Goal: Task Accomplishment & Management: Complete application form

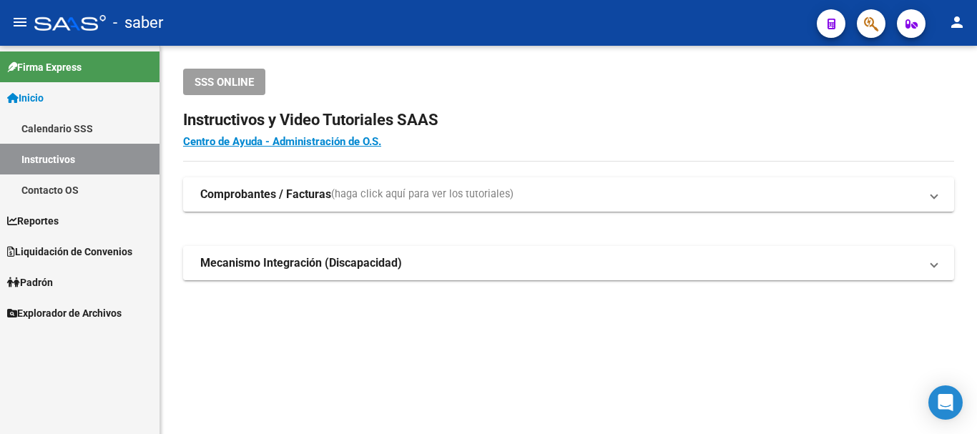
click at [864, 18] on button "button" at bounding box center [871, 23] width 29 height 29
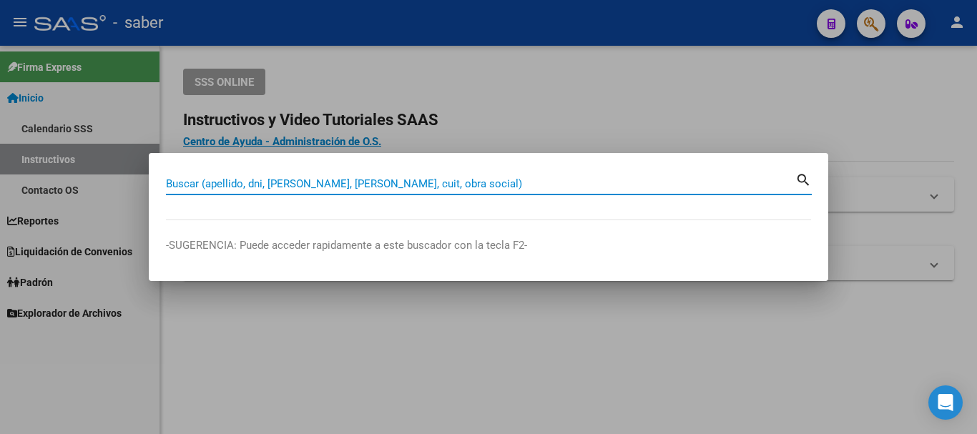
paste input "27375969594"
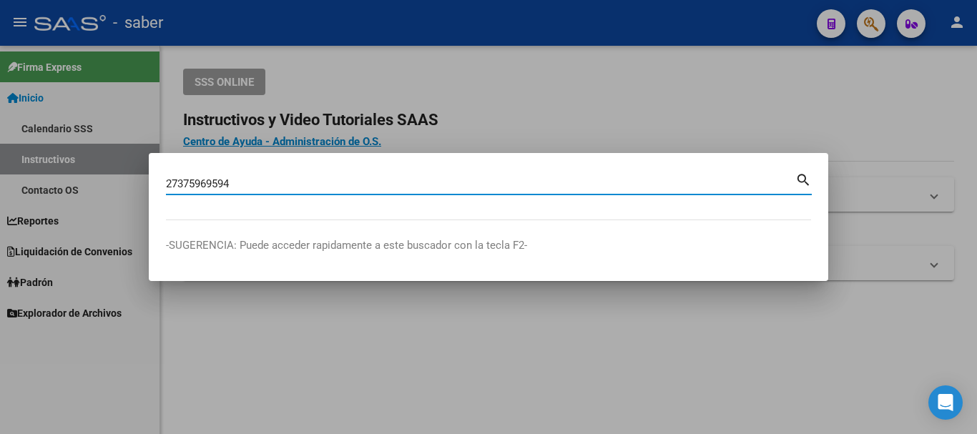
type input "27375969594"
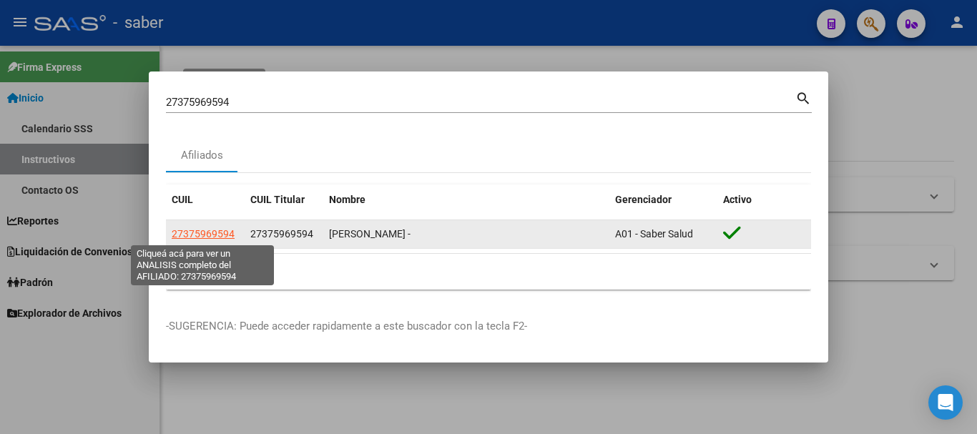
click at [216, 234] on span "27375969594" at bounding box center [203, 233] width 63 height 11
type textarea "27375969594"
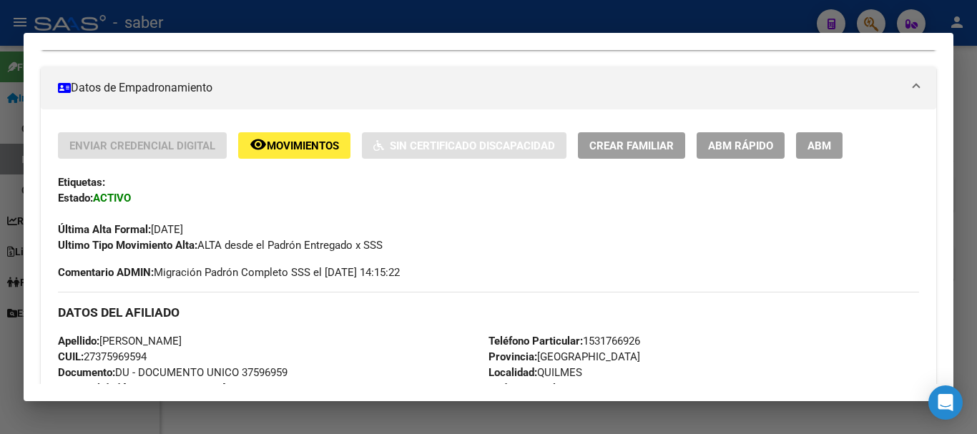
scroll to position [231, 0]
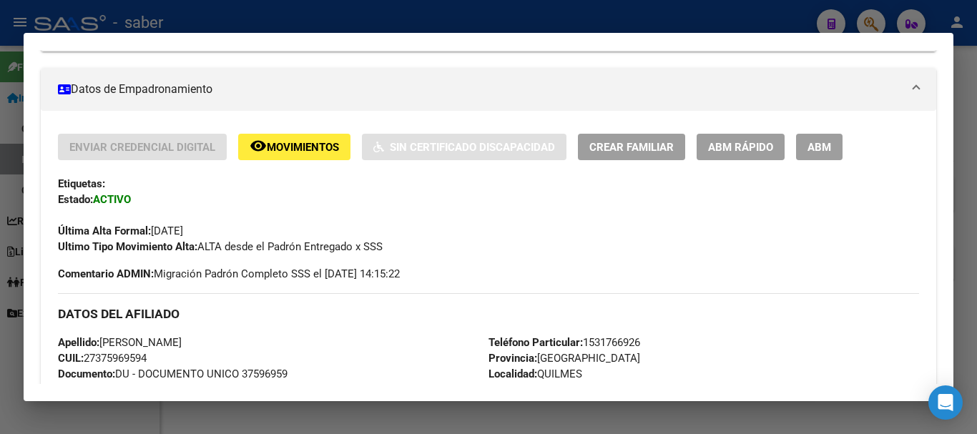
click at [811, 141] on span "ABM" at bounding box center [820, 147] width 24 height 13
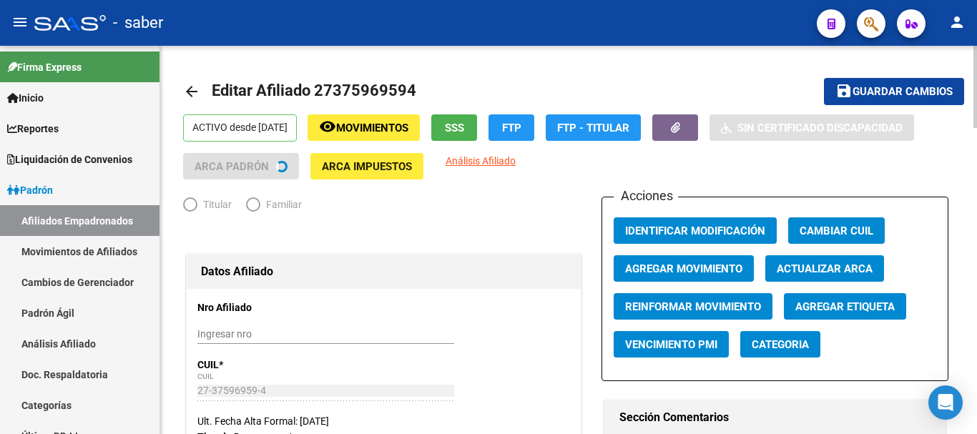
radio input "true"
type input "30-69602397-9"
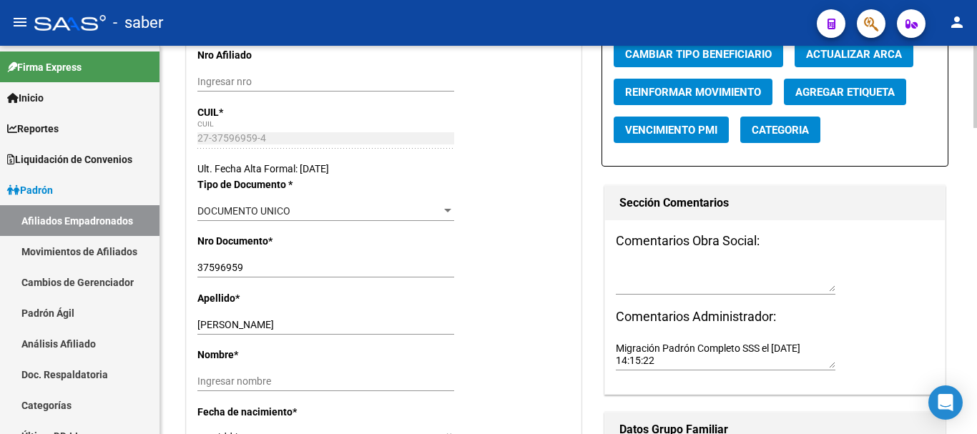
scroll to position [286, 0]
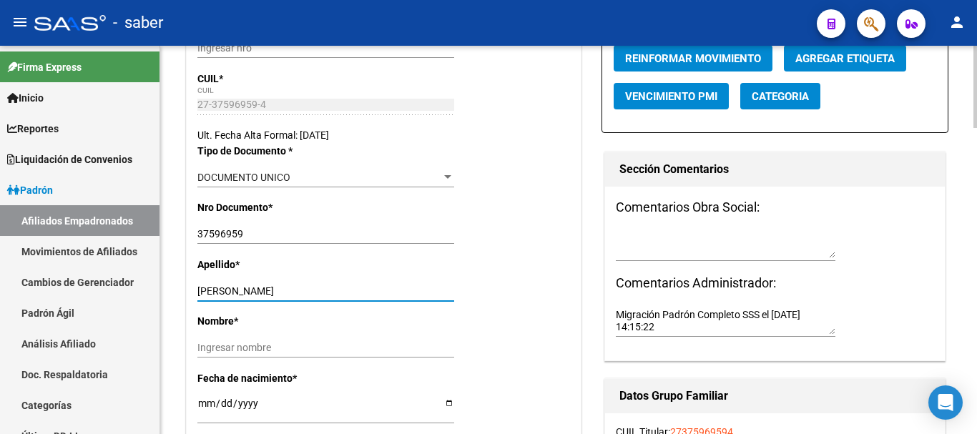
drag, startPoint x: 245, startPoint y: 290, endPoint x: 353, endPoint y: 288, distance: 108.1
click at [353, 288] on input "[PERSON_NAME]" at bounding box center [325, 291] width 257 height 12
type input "TOBARES"
click at [267, 350] on input "Ingresar nombre" at bounding box center [325, 348] width 257 height 12
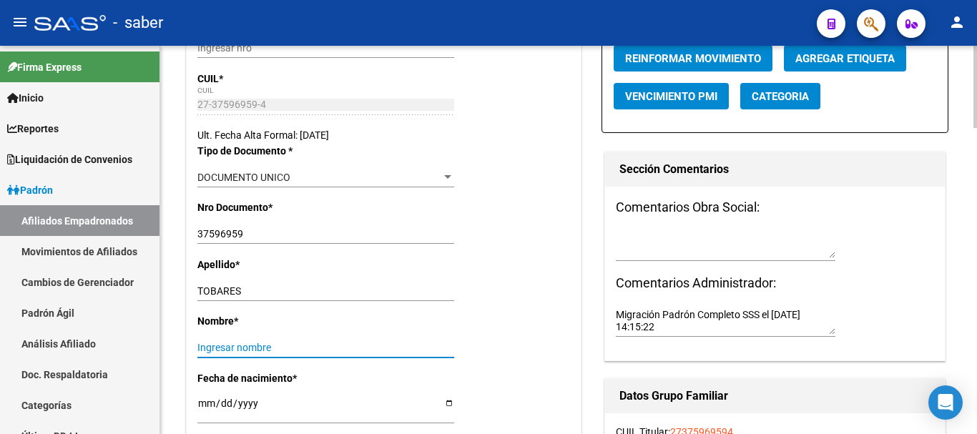
paste input "[PERSON_NAME]"
type input "[PERSON_NAME]"
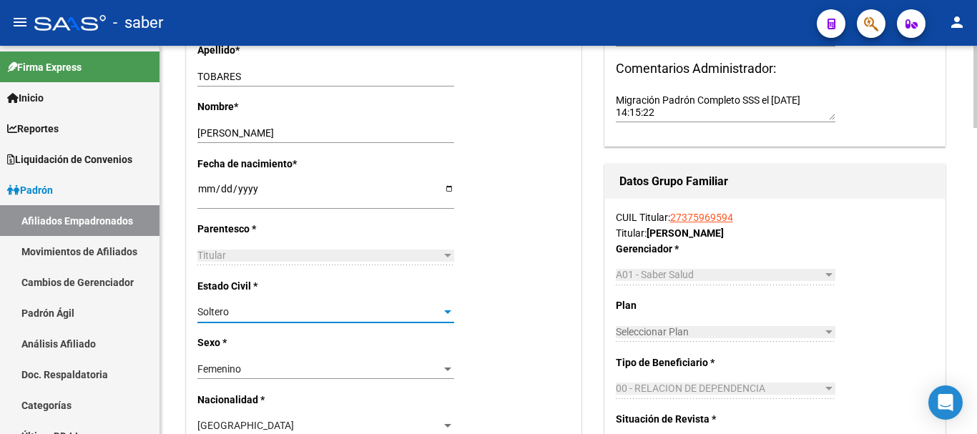
click at [255, 315] on div "Soltero" at bounding box center [319, 312] width 244 height 12
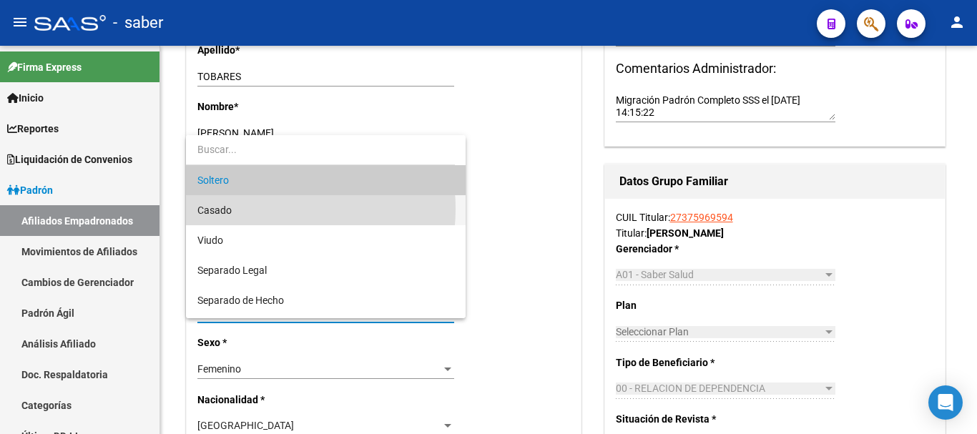
click at [257, 209] on span "Casado" at bounding box center [325, 210] width 257 height 30
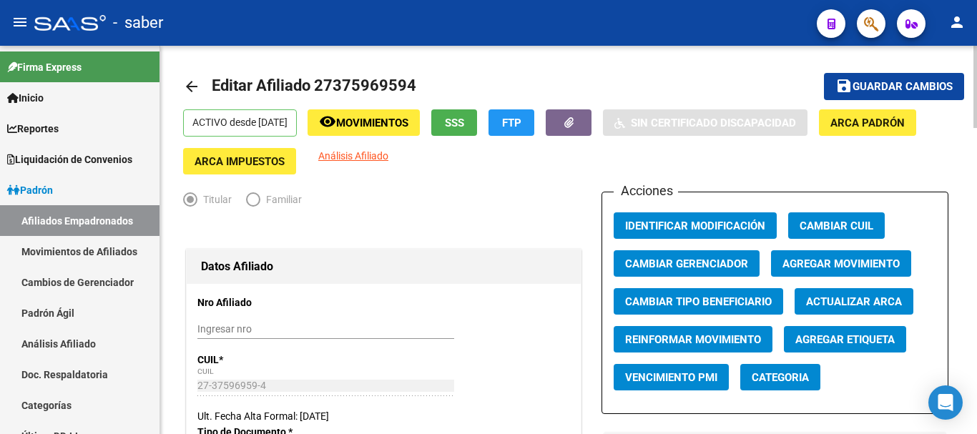
scroll to position [0, 0]
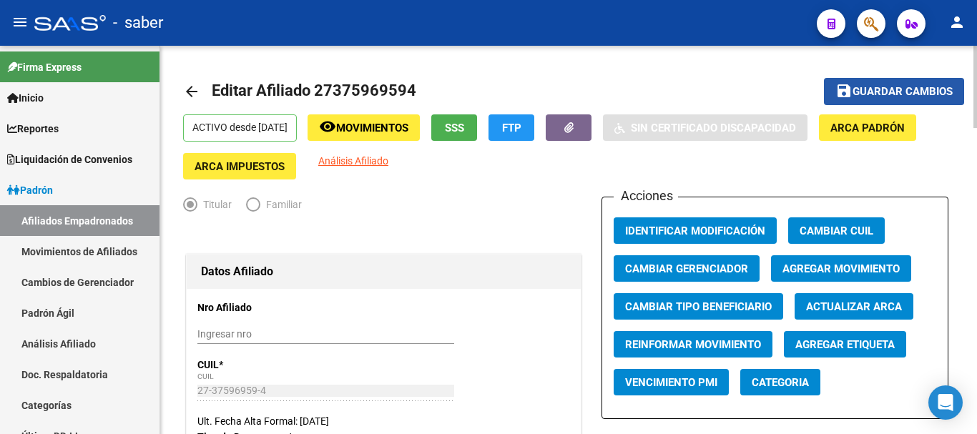
click at [870, 90] on span "Guardar cambios" at bounding box center [903, 92] width 100 height 13
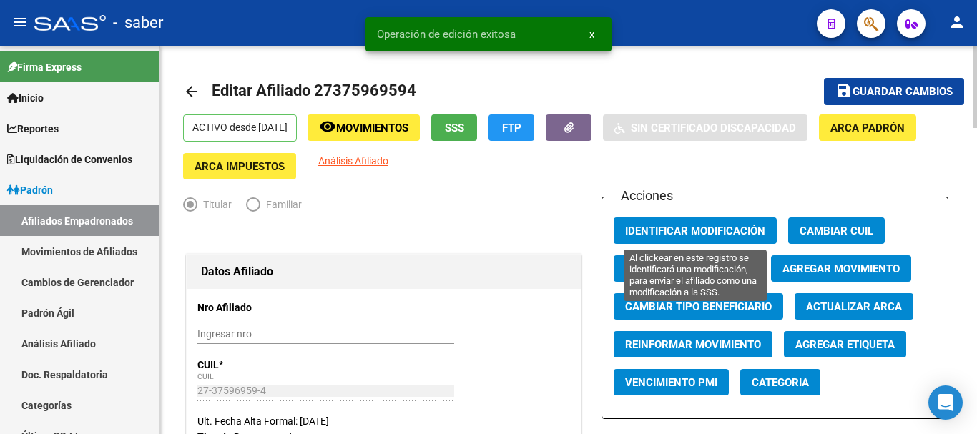
click at [688, 233] on span "Identificar Modificación" at bounding box center [695, 231] width 140 height 13
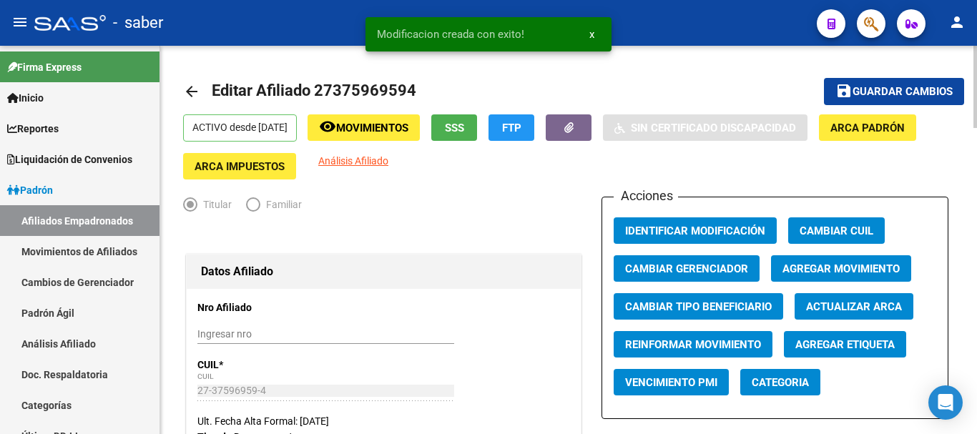
drag, startPoint x: 897, startPoint y: 94, endPoint x: 776, endPoint y: 140, distance: 129.3
click at [896, 94] on span "Guardar cambios" at bounding box center [903, 92] width 100 height 13
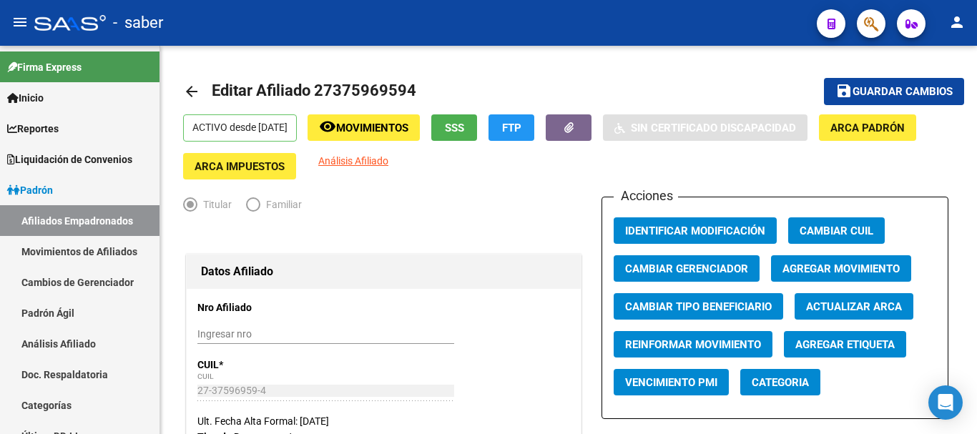
click at [57, 29] on div at bounding box center [70, 23] width 72 height 16
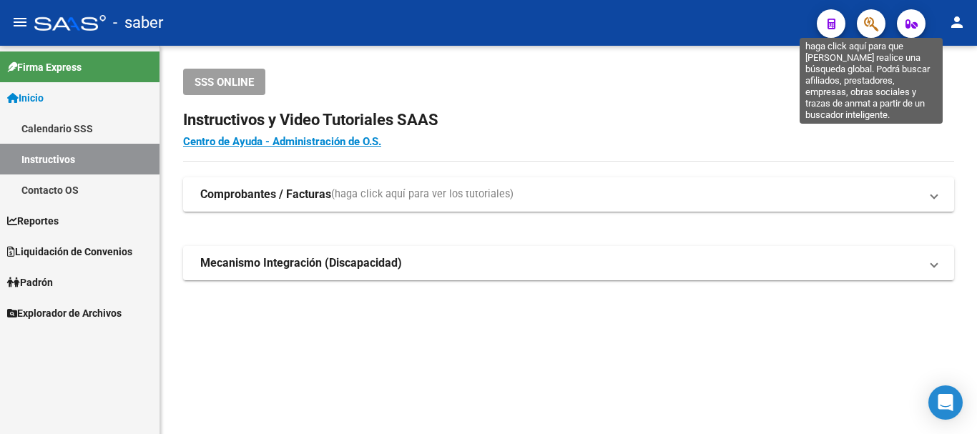
click at [871, 27] on icon "button" at bounding box center [871, 24] width 14 height 16
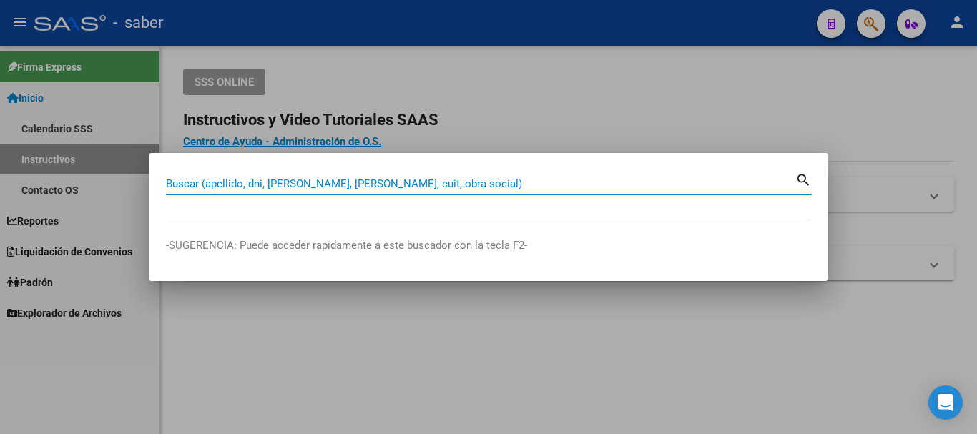
paste input "27375969594"
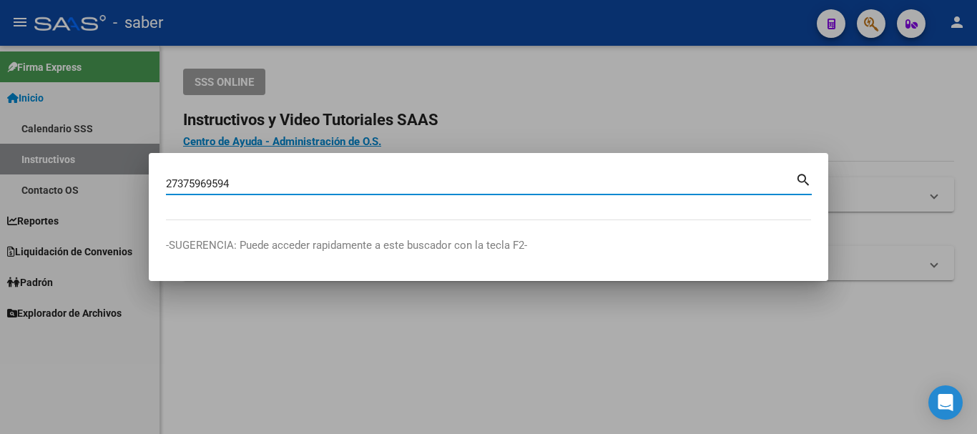
type input "27375969594"
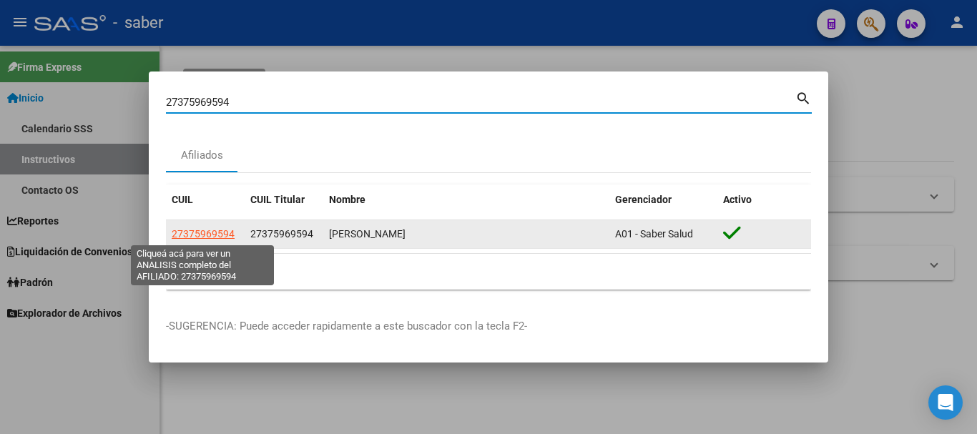
click at [213, 239] on span "27375969594" at bounding box center [203, 233] width 63 height 11
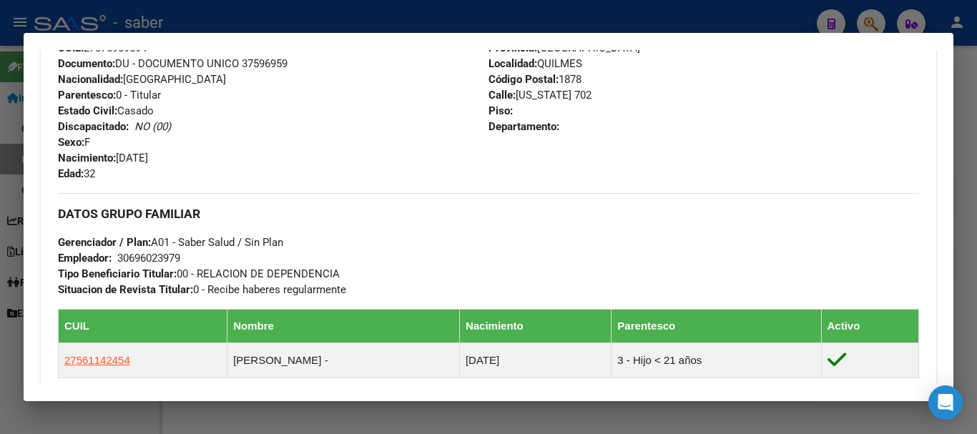
scroll to position [215, 0]
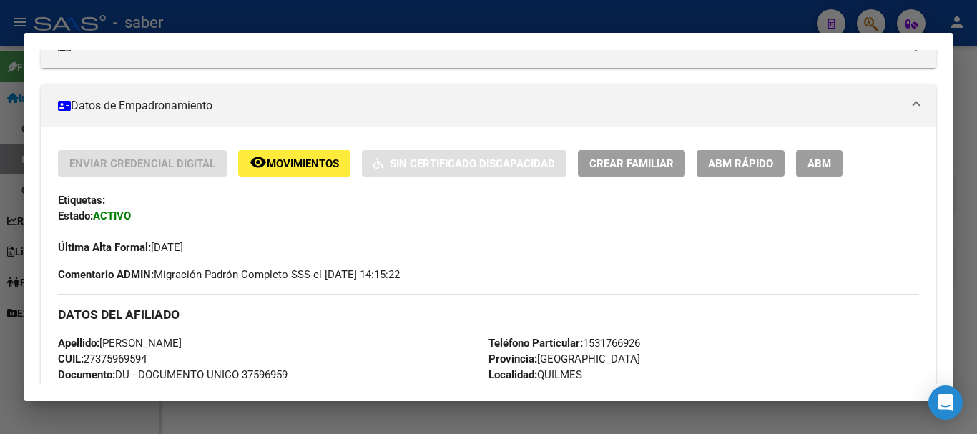
click at [613, 164] on span "Crear Familiar" at bounding box center [632, 163] width 84 height 13
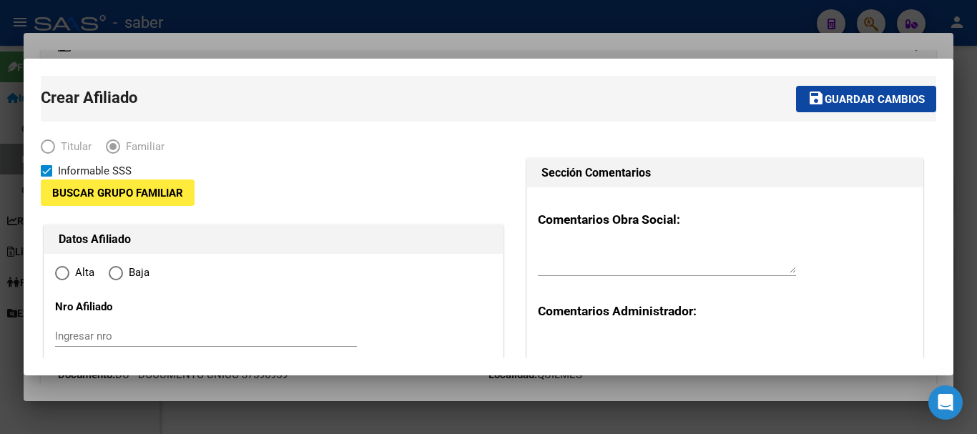
type input "30-69602397-9"
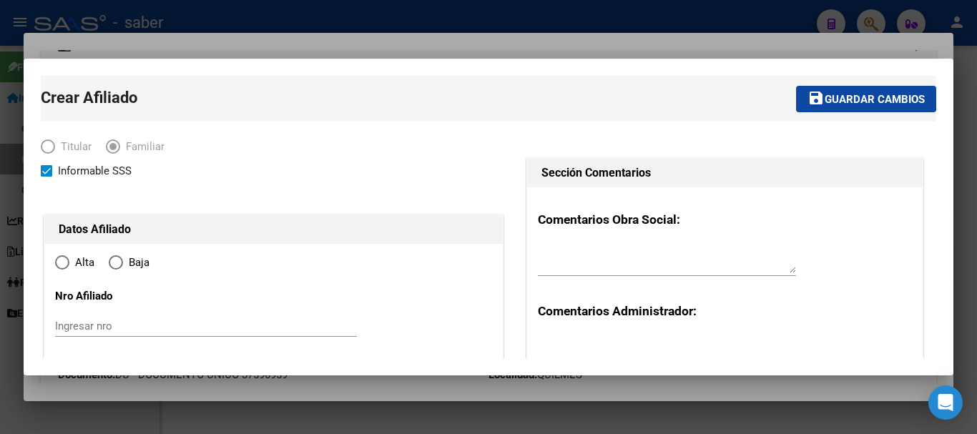
type input "QUILMES"
type input "1878"
type input "[US_STATE]"
type input "702"
radio input "true"
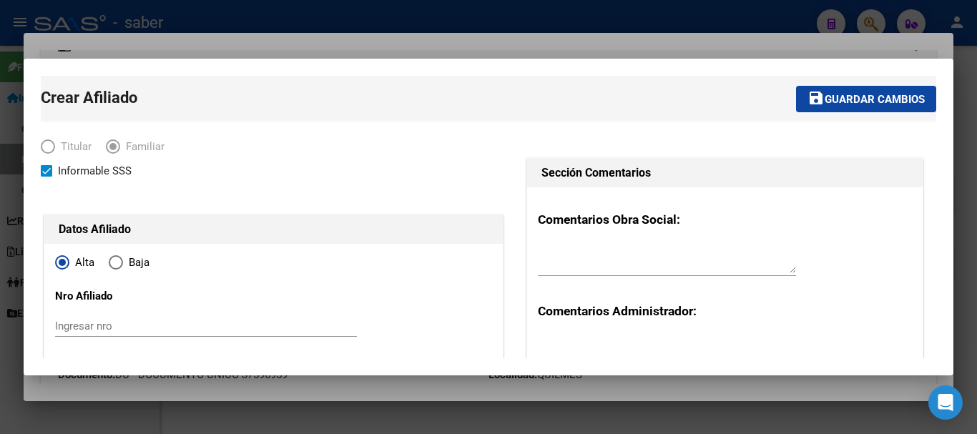
type input "30-69602397-9"
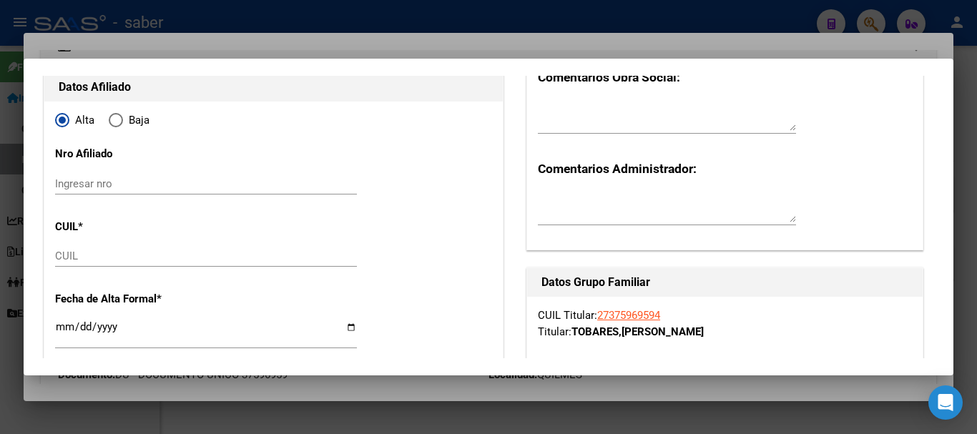
scroll to position [143, 0]
click at [59, 255] on input "CUIL" at bounding box center [206, 255] width 302 height 13
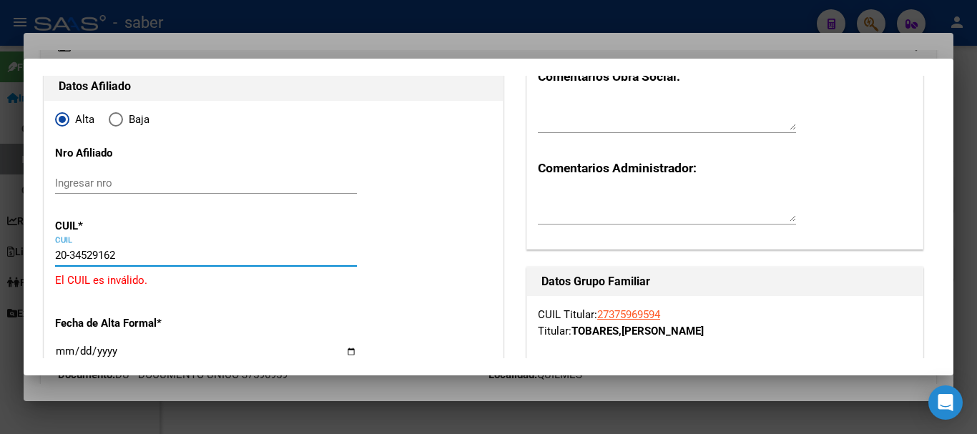
type input "20-34529162-9"
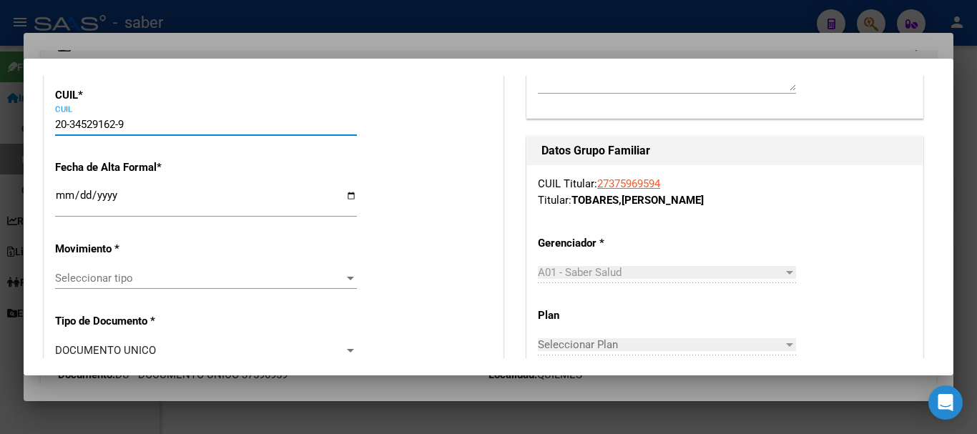
type input "34529162"
type input "MENDOZA"
type input "[PERSON_NAME]"
type input "[DATE]"
type input "QUILMES"
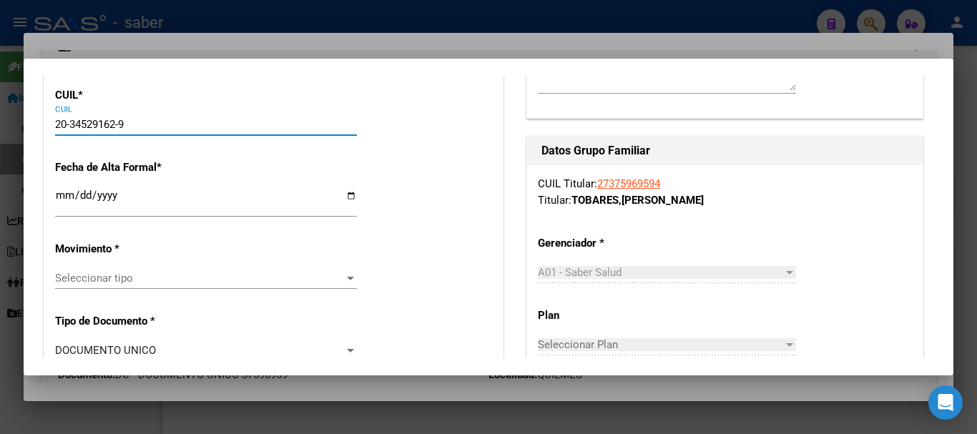
type input "[PERSON_NAME]"
type input "2032"
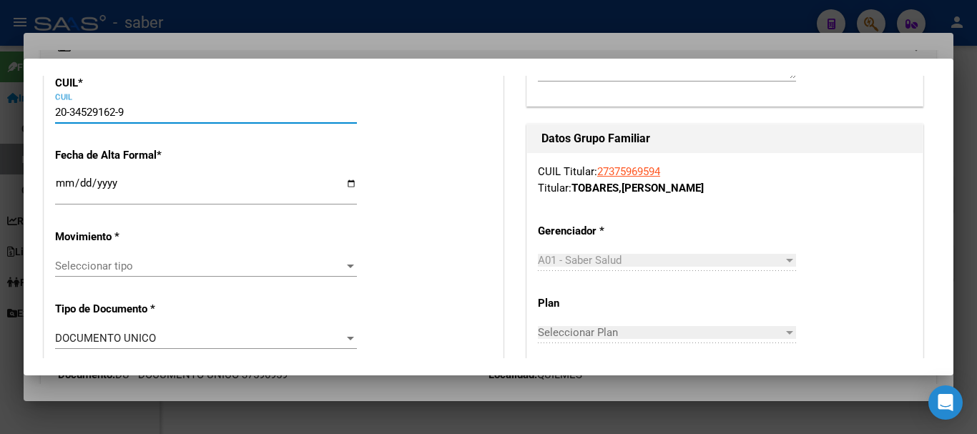
type input "20-34529162-9"
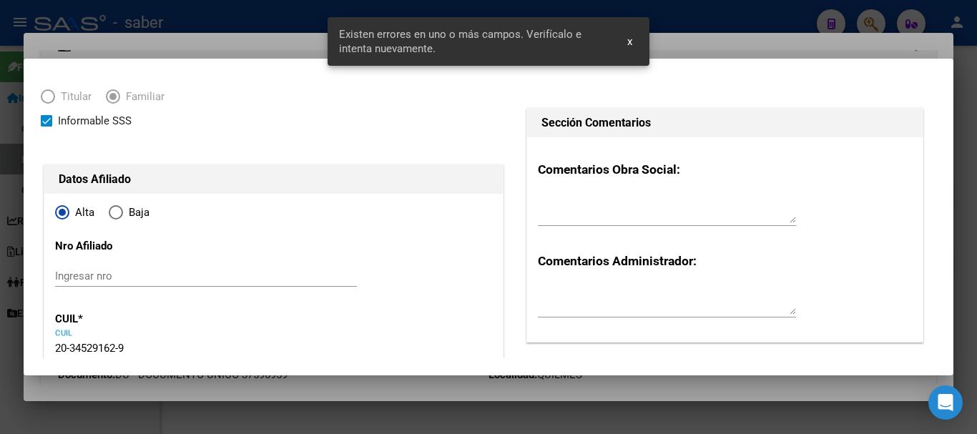
scroll to position [72, 0]
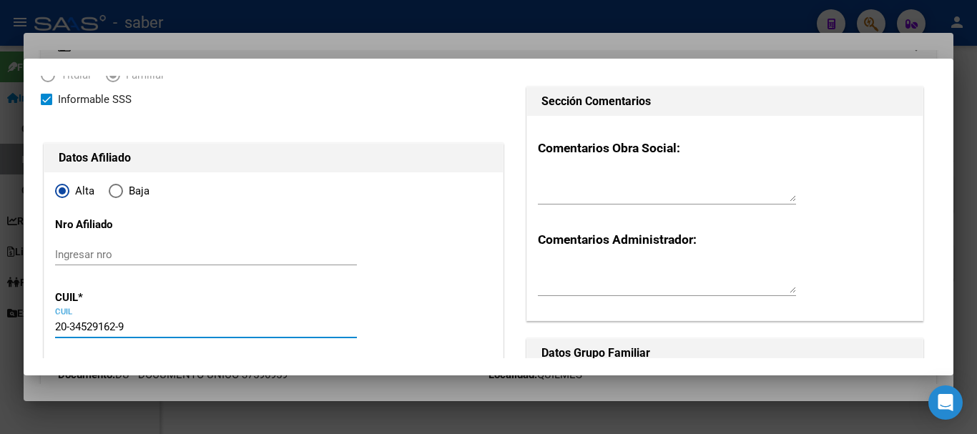
drag, startPoint x: 160, startPoint y: 331, endPoint x: 6, endPoint y: 318, distance: 154.4
click at [12, 320] on div "27375969594 Buscar (apellido, dni, cuil, nro traspaso, cuit, obra social) searc…" at bounding box center [488, 217] width 977 height 434
type input "20-34529162-9"
type input "QUILMES"
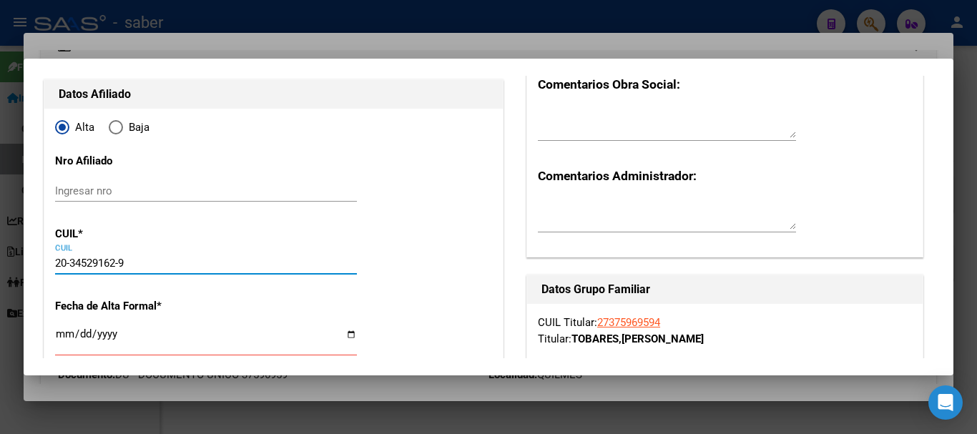
scroll to position [215, 0]
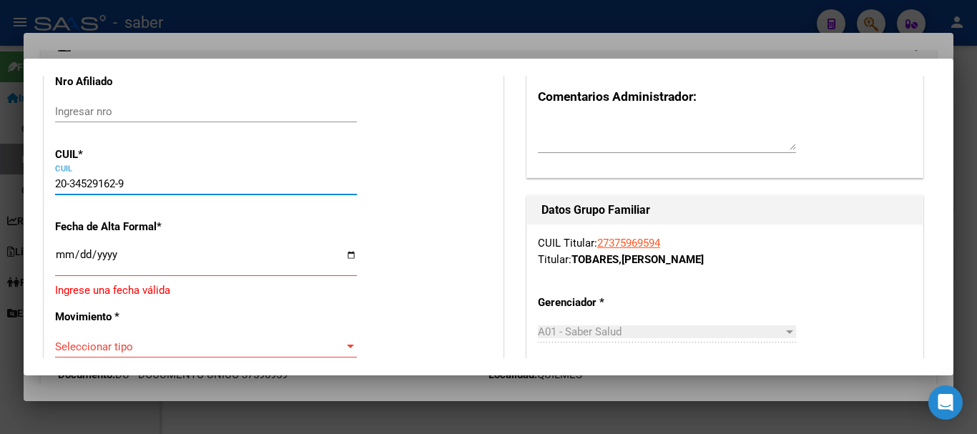
click at [206, 268] on input "Ingresar fecha" at bounding box center [206, 260] width 302 height 23
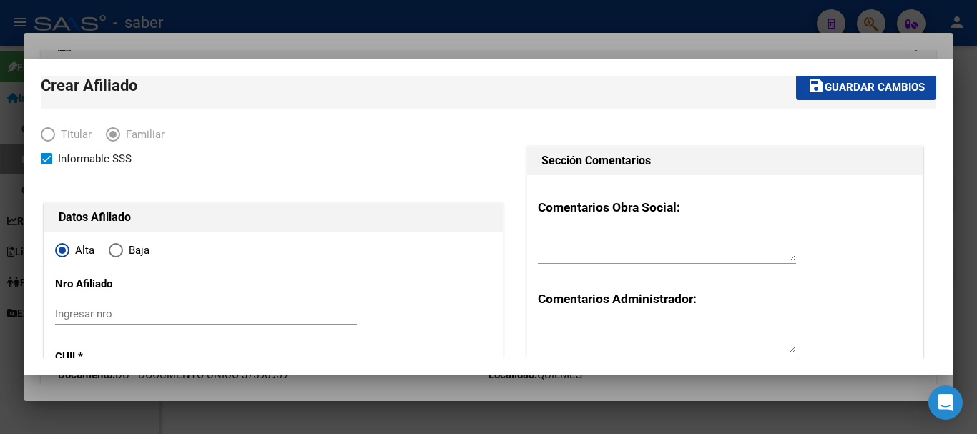
scroll to position [0, 0]
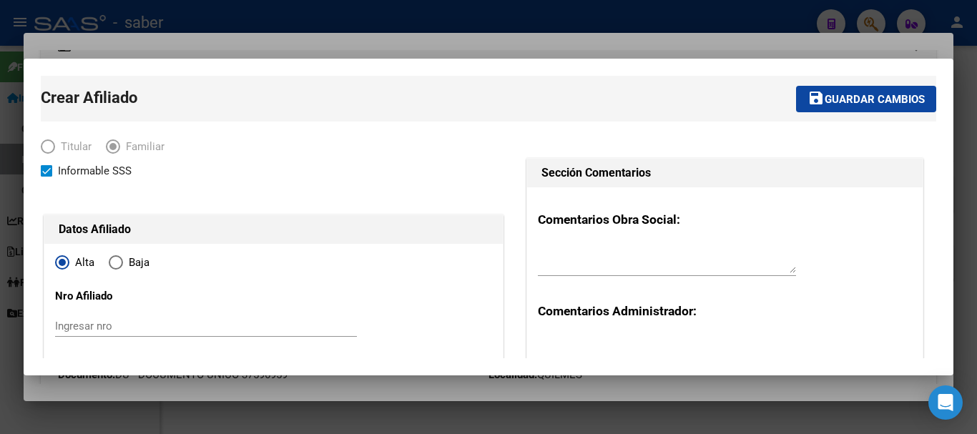
click at [52, 18] on div at bounding box center [488, 217] width 977 height 434
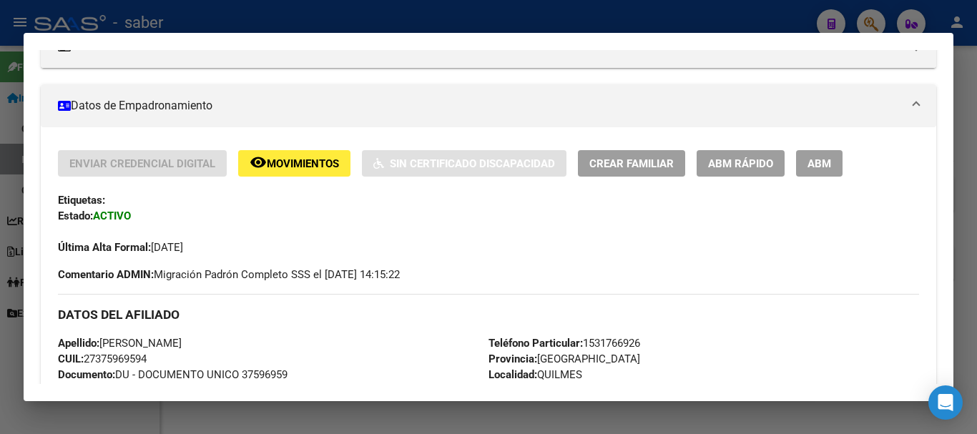
click at [56, 20] on div at bounding box center [488, 217] width 977 height 434
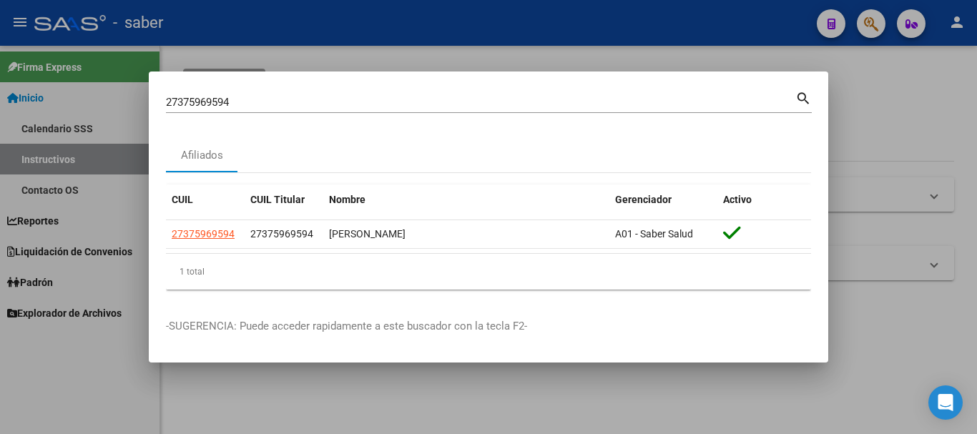
click at [57, 20] on div at bounding box center [488, 217] width 977 height 434
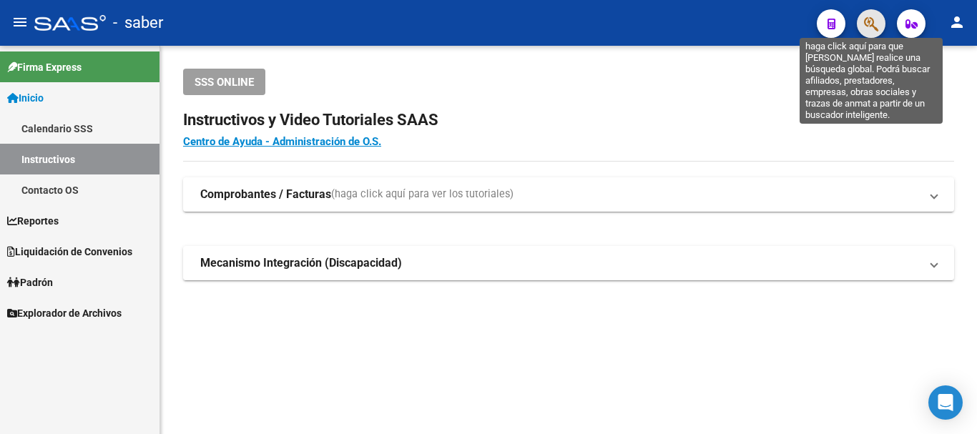
click at [871, 24] on icon "button" at bounding box center [871, 24] width 14 height 16
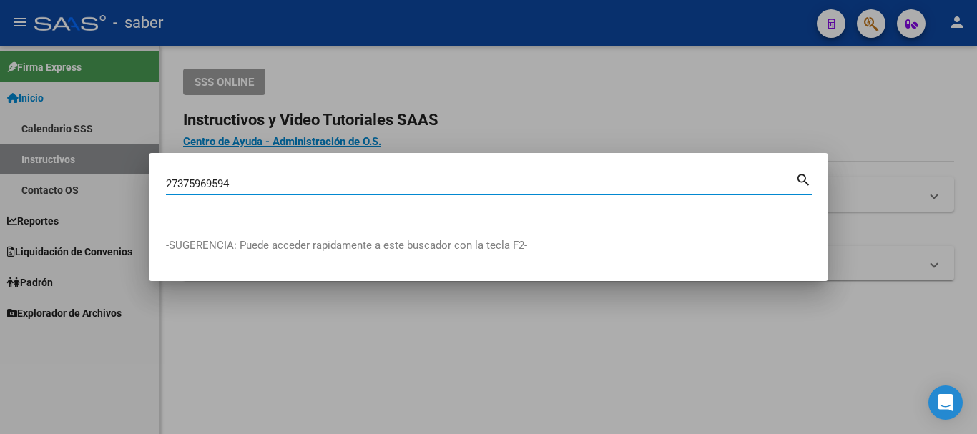
type input "27375969594"
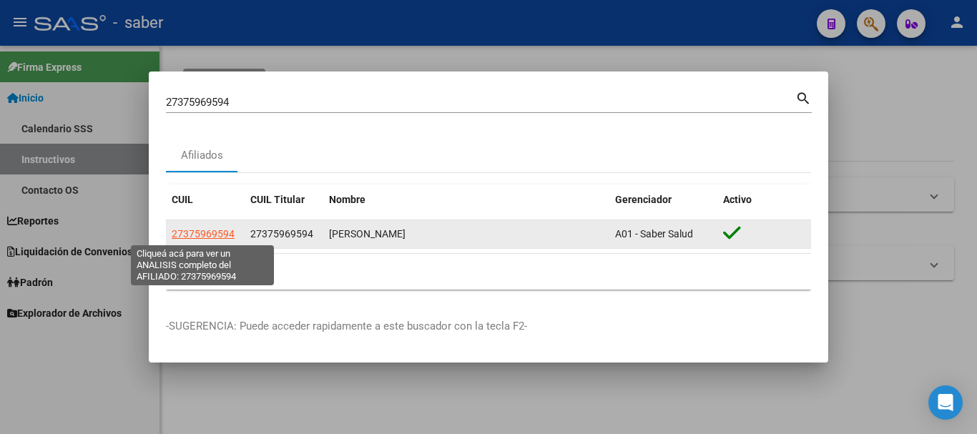
click at [215, 229] on span "27375969594" at bounding box center [203, 233] width 63 height 11
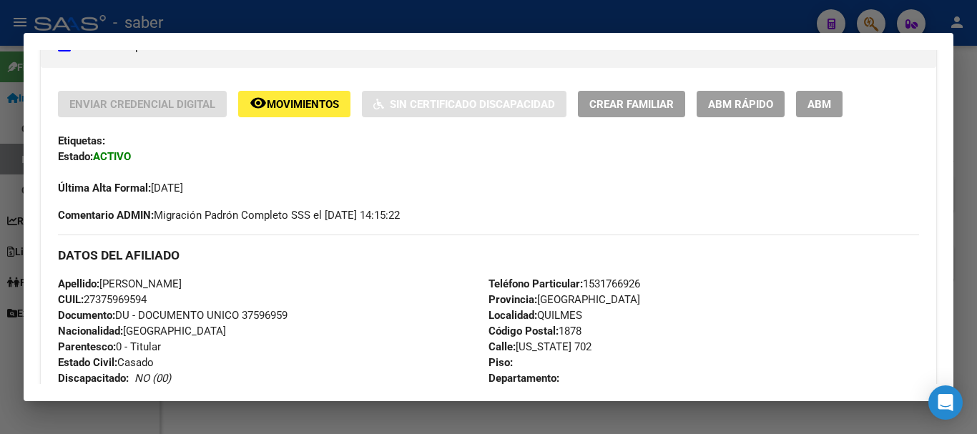
scroll to position [144, 0]
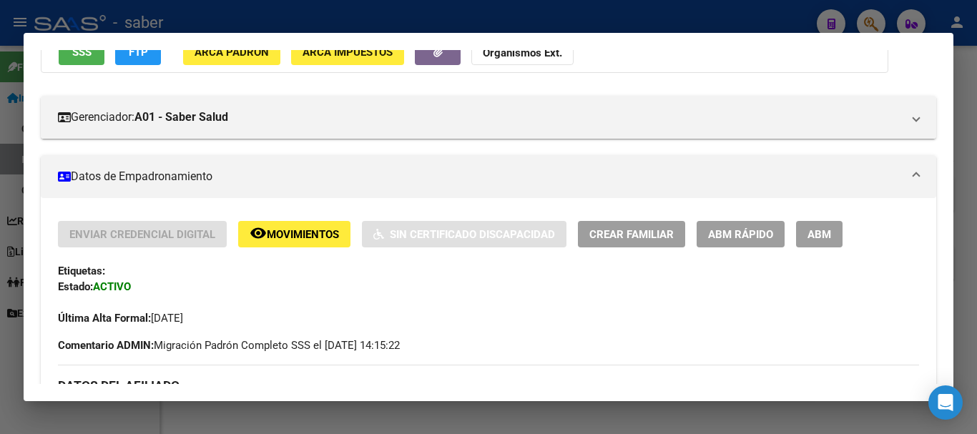
click at [631, 232] on span "Crear Familiar" at bounding box center [632, 234] width 84 height 13
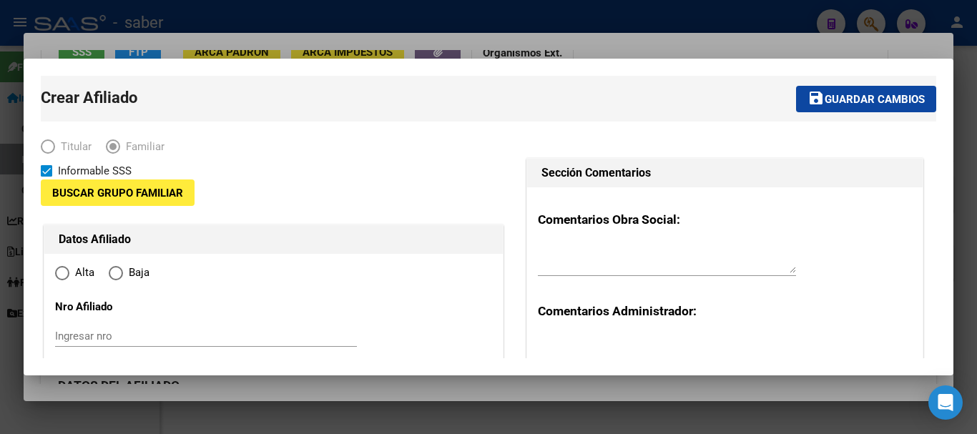
type input "30-69602397-9"
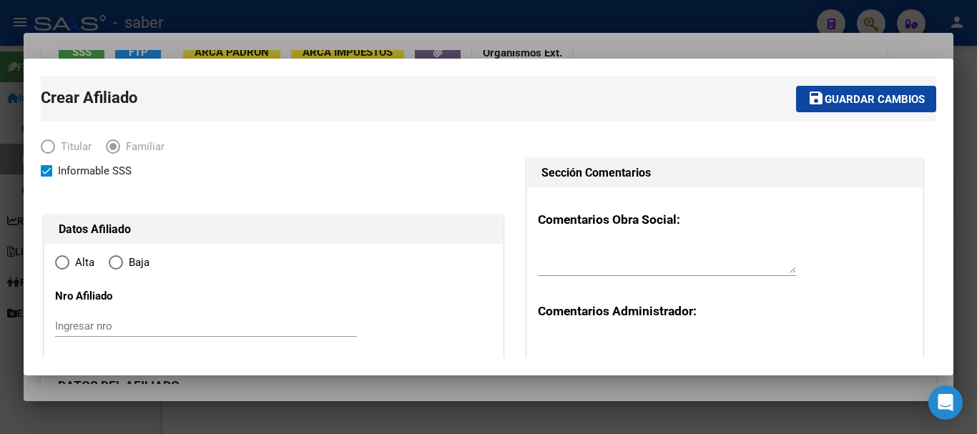
type input "QUILMES"
type input "1878"
type input "[US_STATE]"
type input "702"
radio input "true"
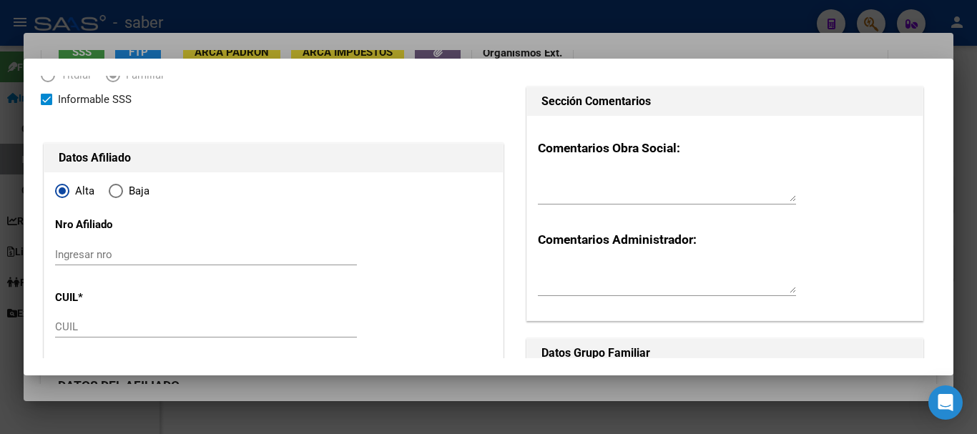
scroll to position [143, 0]
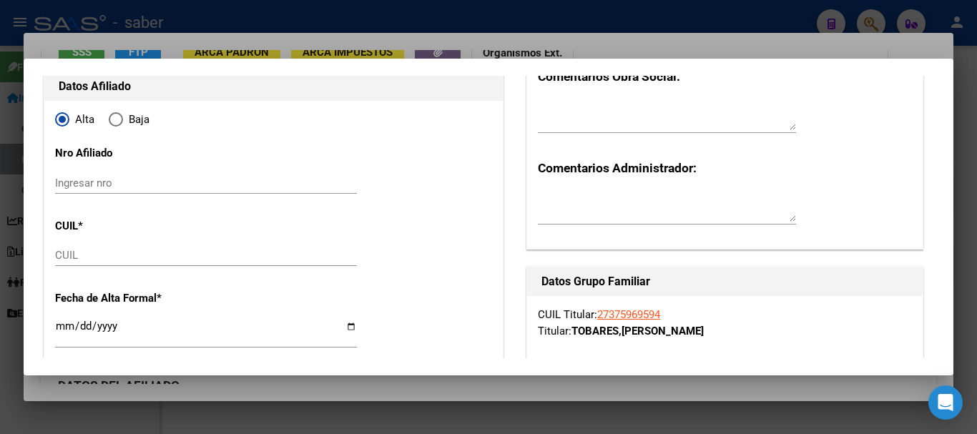
type input "30-69602397-9"
click at [73, 260] on input "CUIL" at bounding box center [206, 255] width 302 height 13
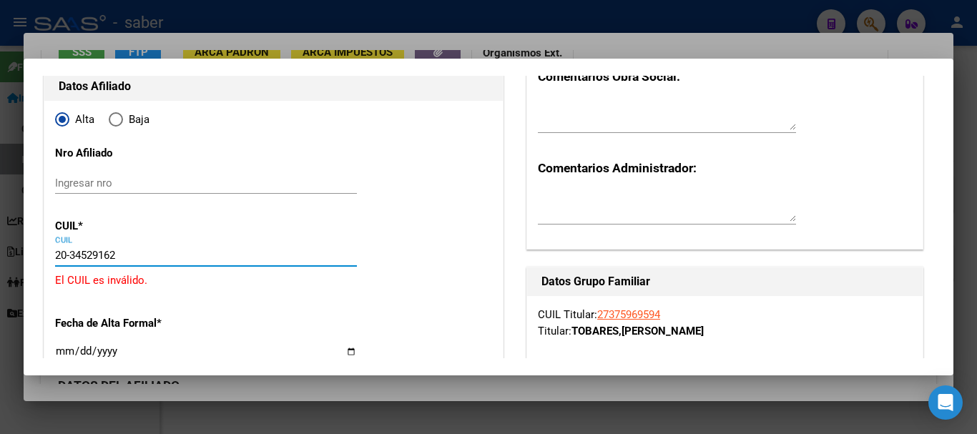
type input "20-34529162-9"
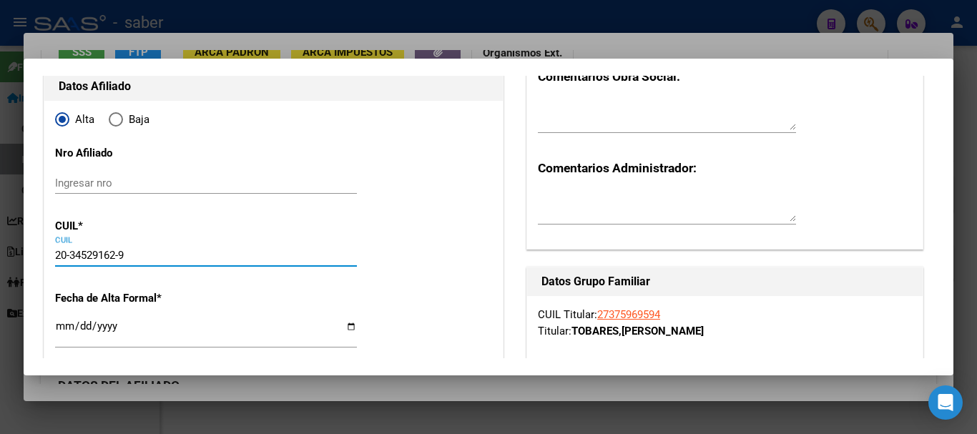
type input "34529162"
type input "MENDOZA"
type input "[PERSON_NAME]"
type input "[DATE]"
type input "QUILMES"
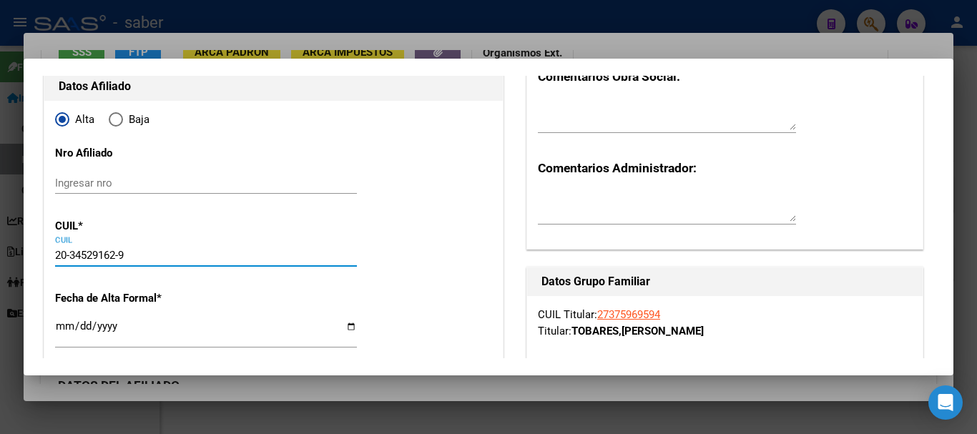
type input "[PERSON_NAME]"
type input "2032"
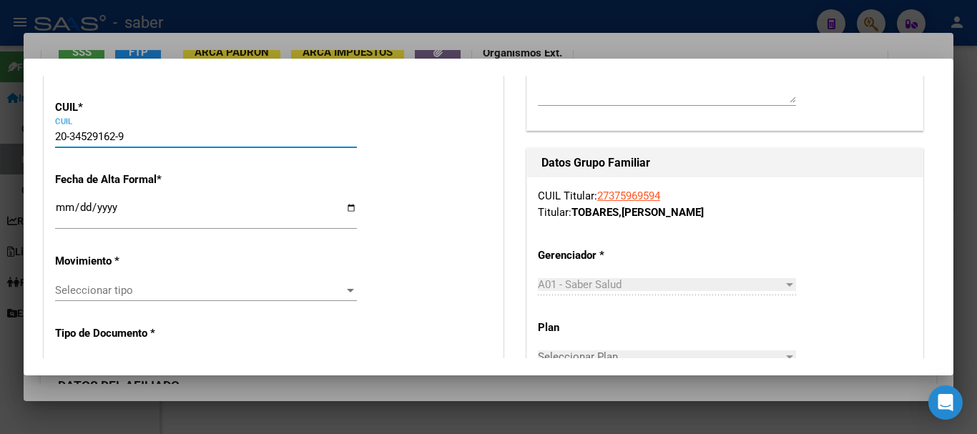
scroll to position [286, 0]
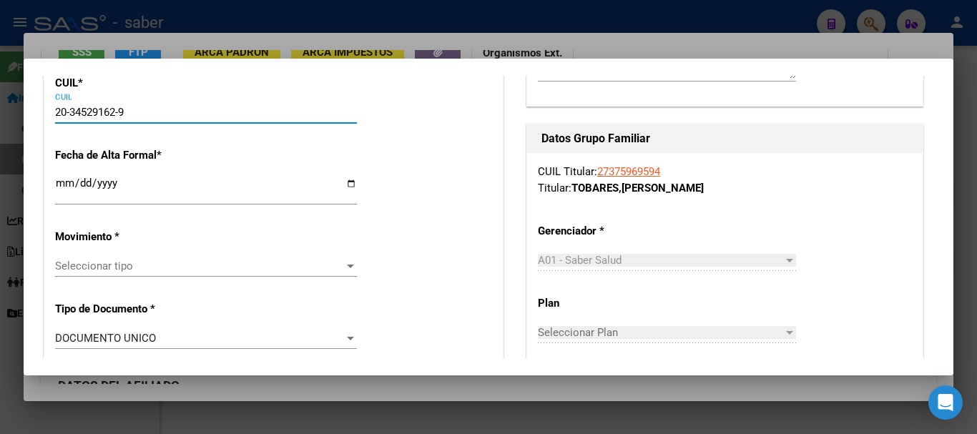
type input "20-34529162-9"
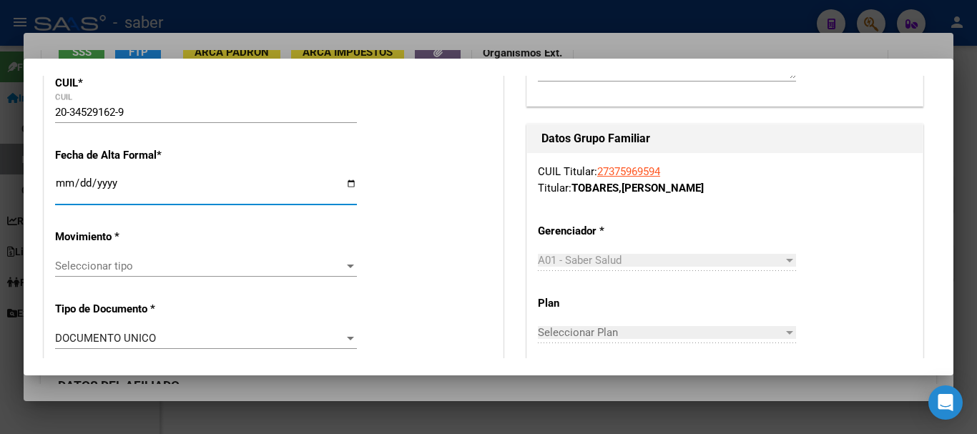
click at [66, 189] on input "Ingresar fecha" at bounding box center [206, 188] width 302 height 23
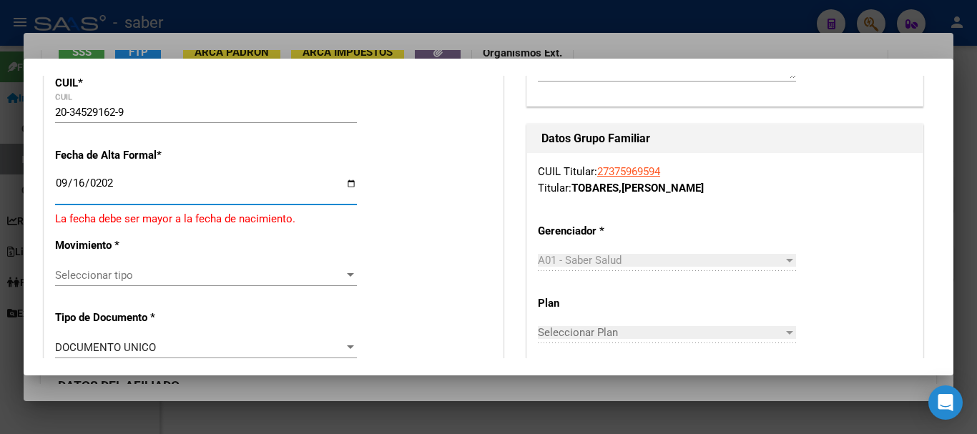
type input "[DATE]"
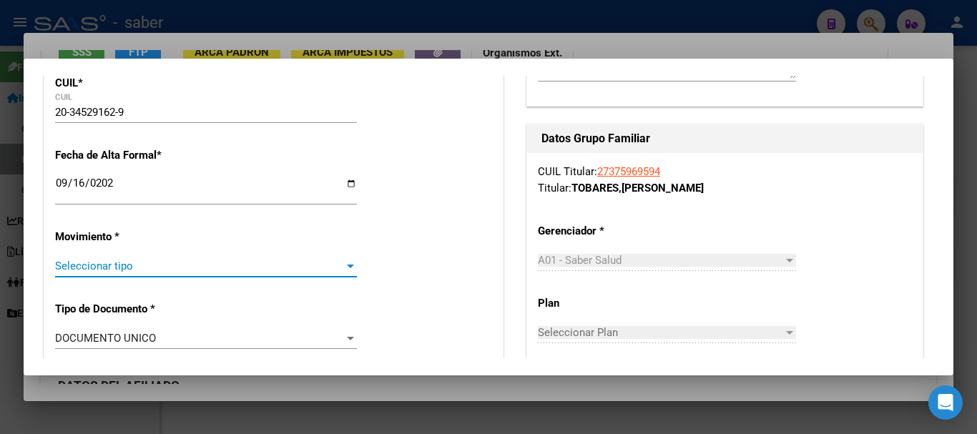
click at [143, 263] on span "Seleccionar tipo" at bounding box center [199, 266] width 289 height 13
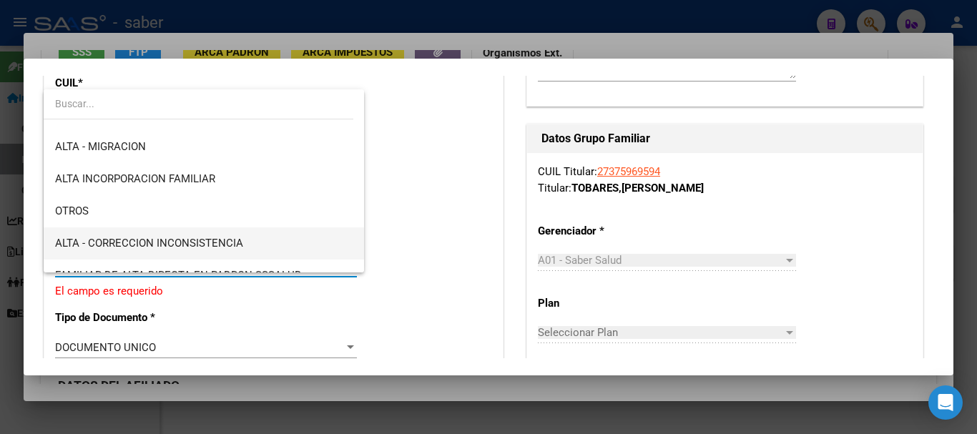
scroll to position [215, 0]
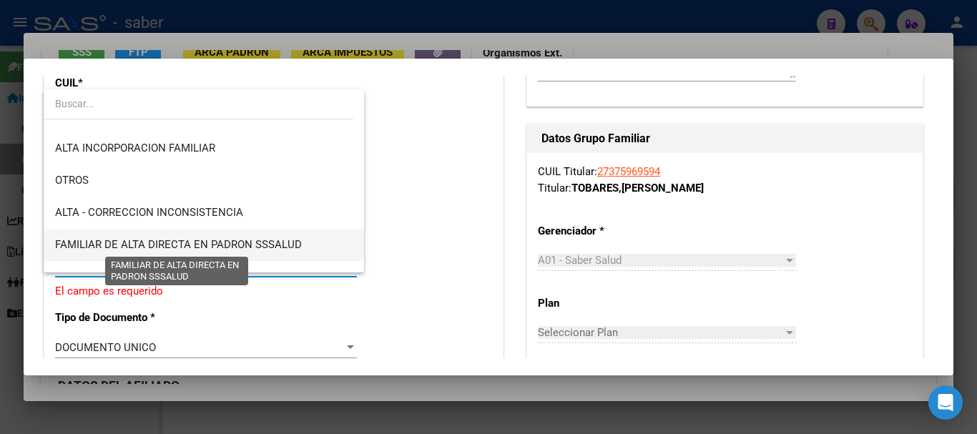
click at [275, 240] on span "FAMILIAR DE ALTA DIRECTA EN PADRON SSSALUD" at bounding box center [178, 244] width 247 height 13
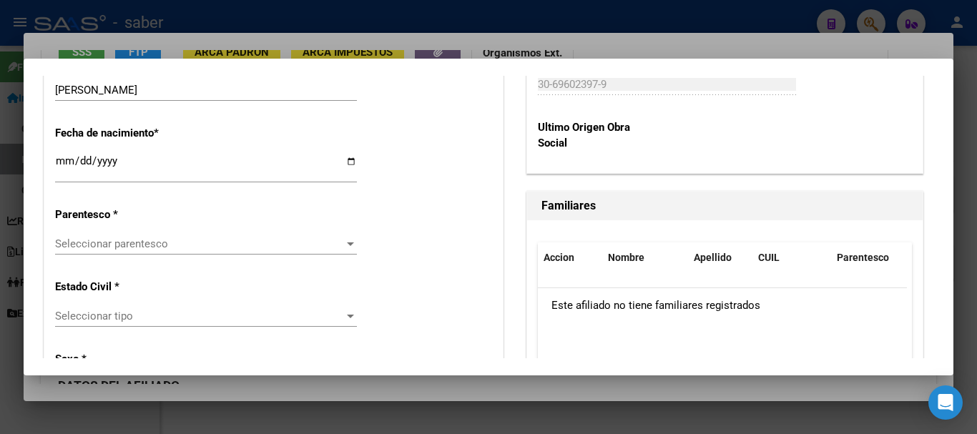
scroll to position [787, 0]
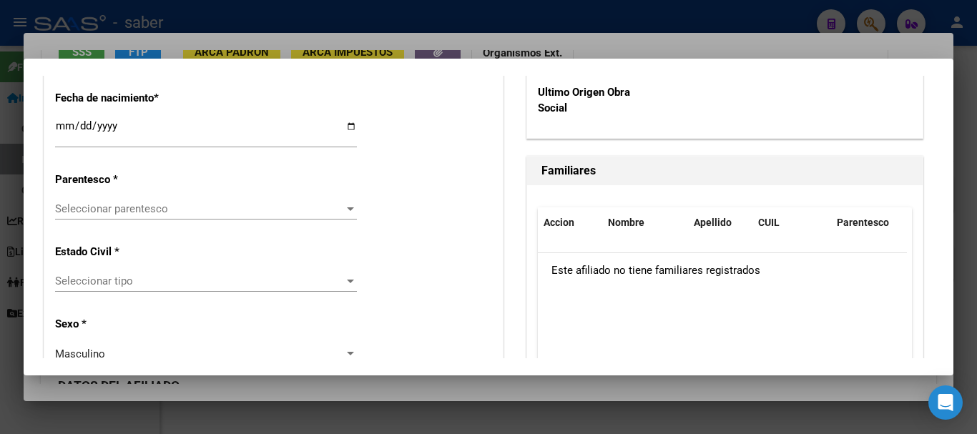
click at [135, 210] on span "Seleccionar parentesco" at bounding box center [199, 208] width 289 height 13
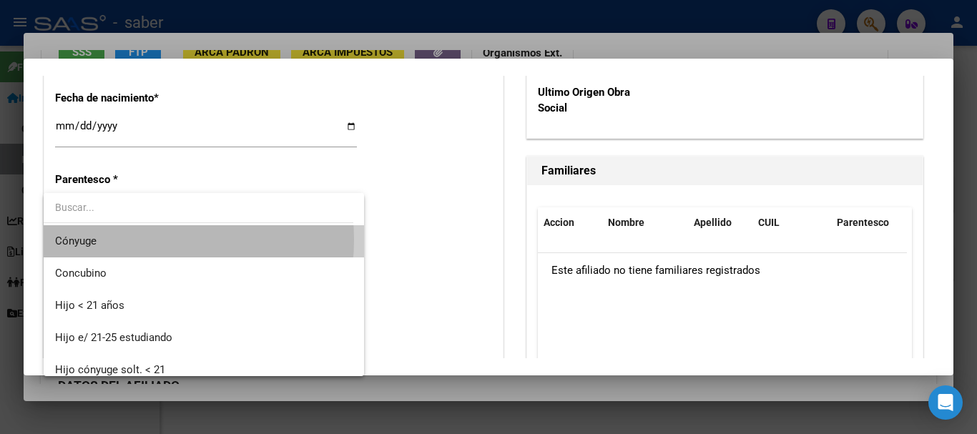
click at [126, 240] on span "Cónyuge" at bounding box center [204, 241] width 298 height 32
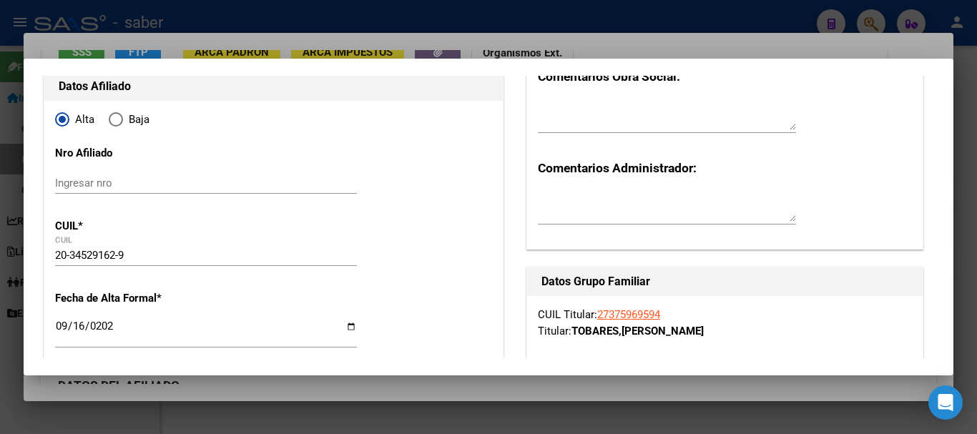
scroll to position [0, 0]
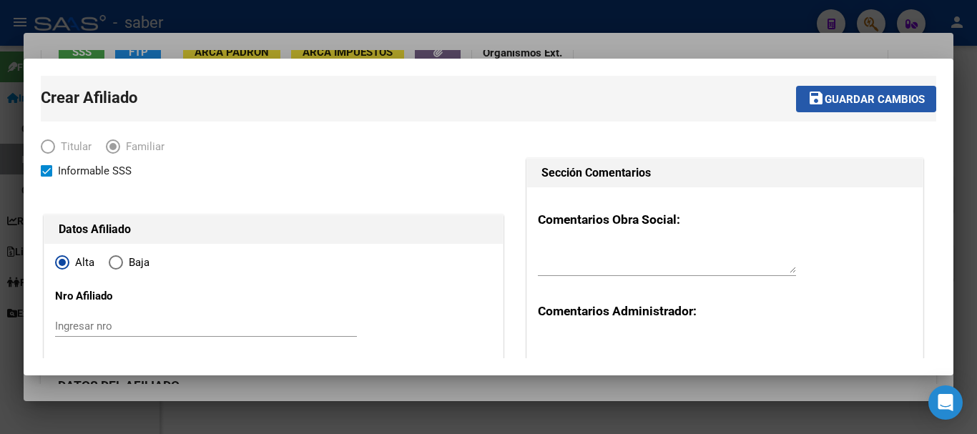
click at [855, 99] on span "Guardar cambios" at bounding box center [875, 99] width 100 height 13
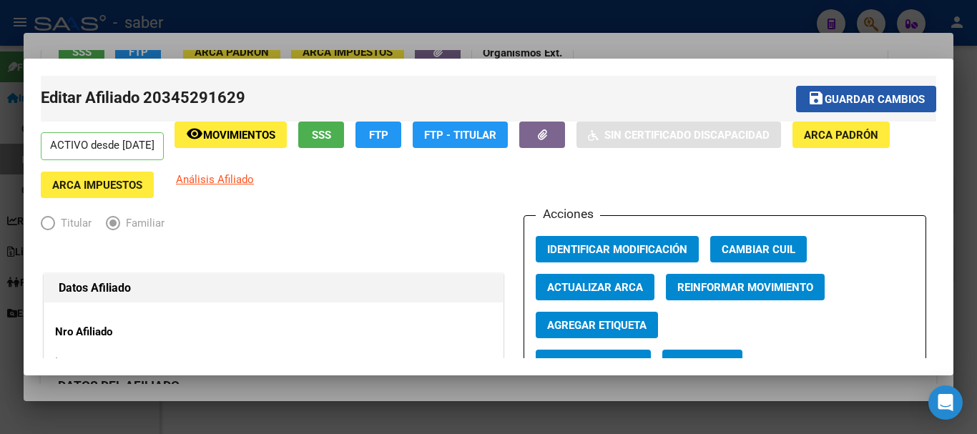
click at [864, 97] on span "Guardar cambios" at bounding box center [875, 99] width 100 height 13
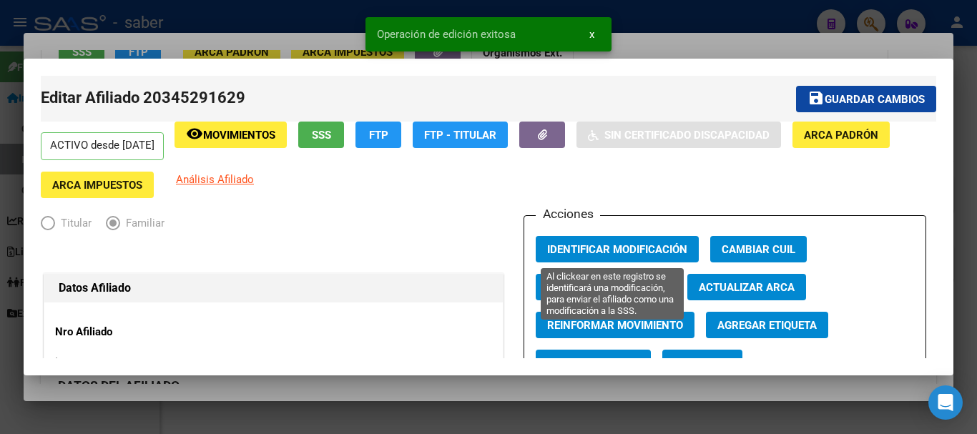
click at [613, 245] on span "Identificar Modificación" at bounding box center [617, 249] width 140 height 13
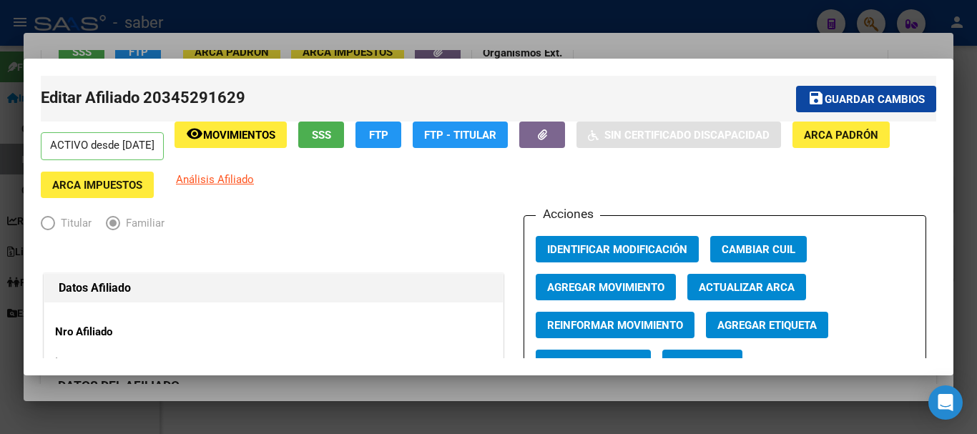
click at [84, 16] on div at bounding box center [488, 217] width 977 height 434
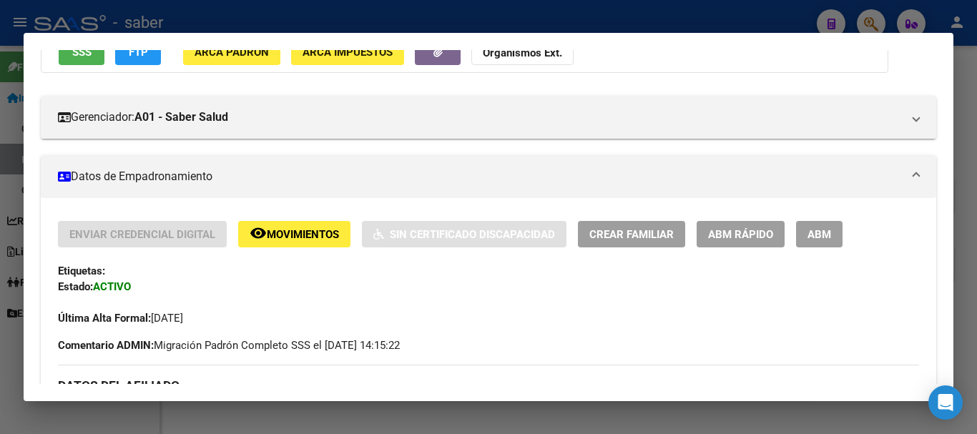
click at [83, 17] on div at bounding box center [488, 217] width 977 height 434
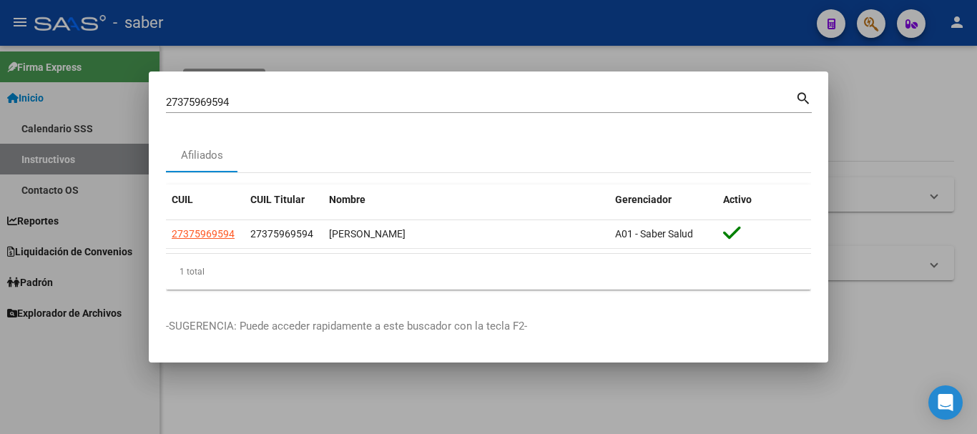
click at [78, 29] on div at bounding box center [488, 217] width 977 height 434
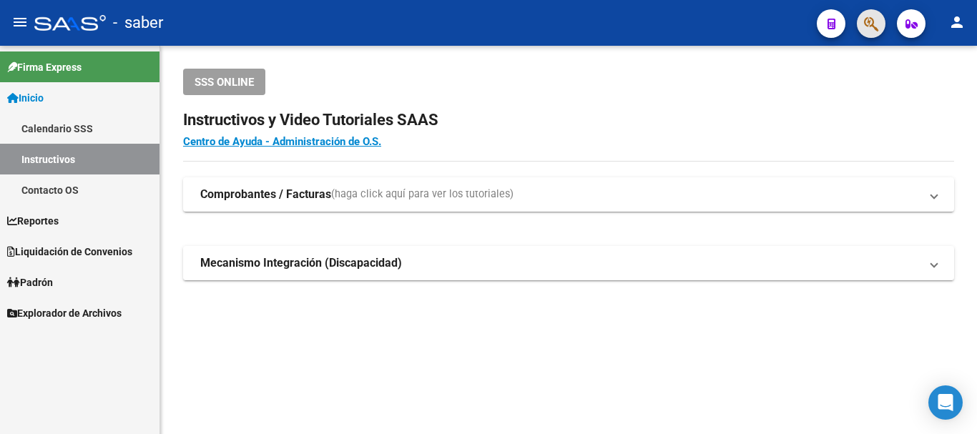
click at [873, 15] on span "button" at bounding box center [871, 23] width 14 height 29
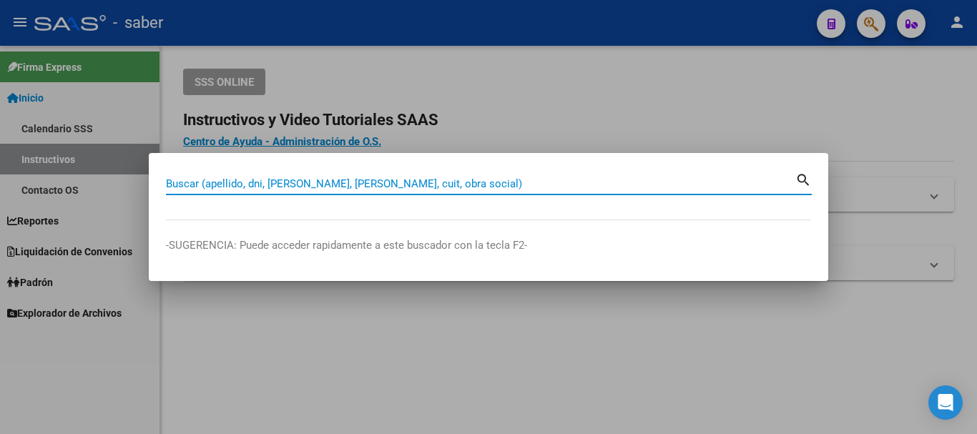
paste input "27375969594"
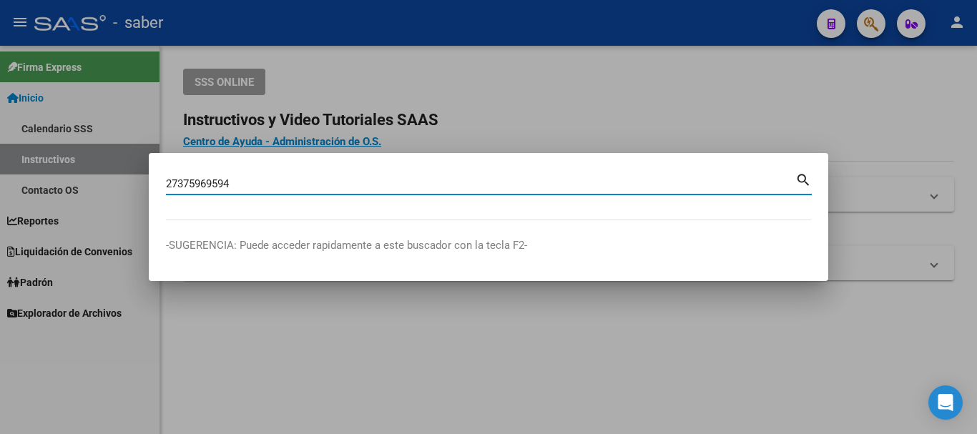
type input "27375969594"
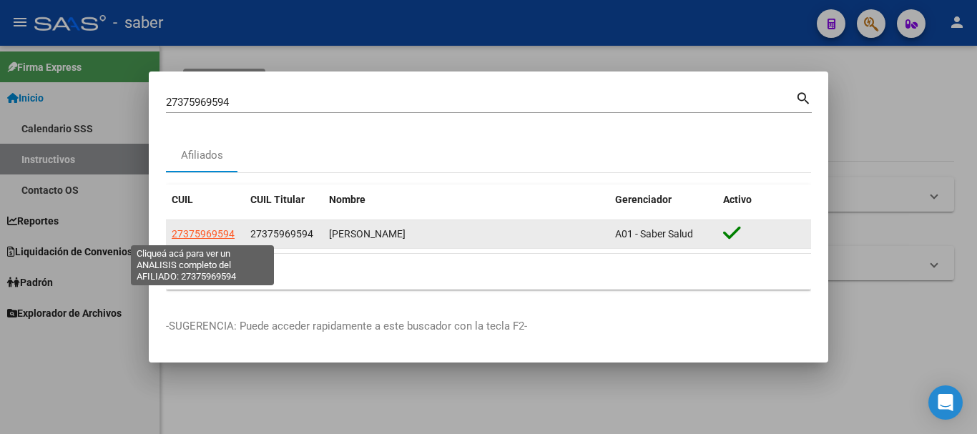
click at [198, 235] on span "27375969594" at bounding box center [203, 233] width 63 height 11
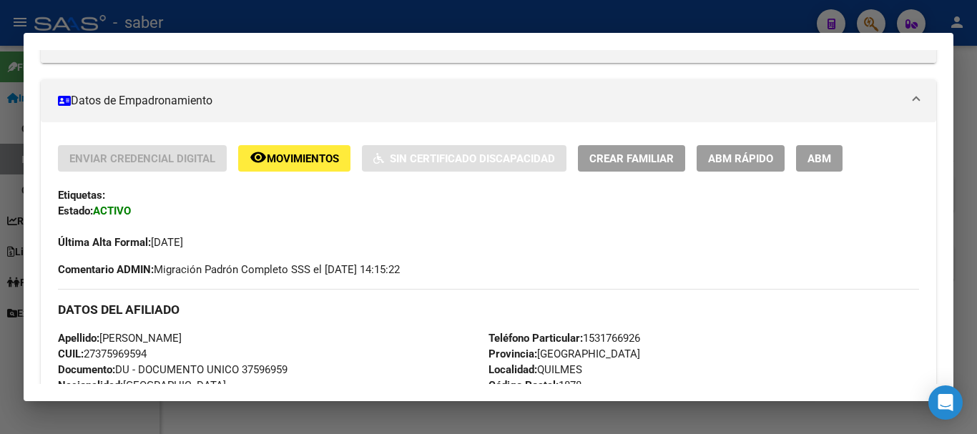
scroll to position [215, 0]
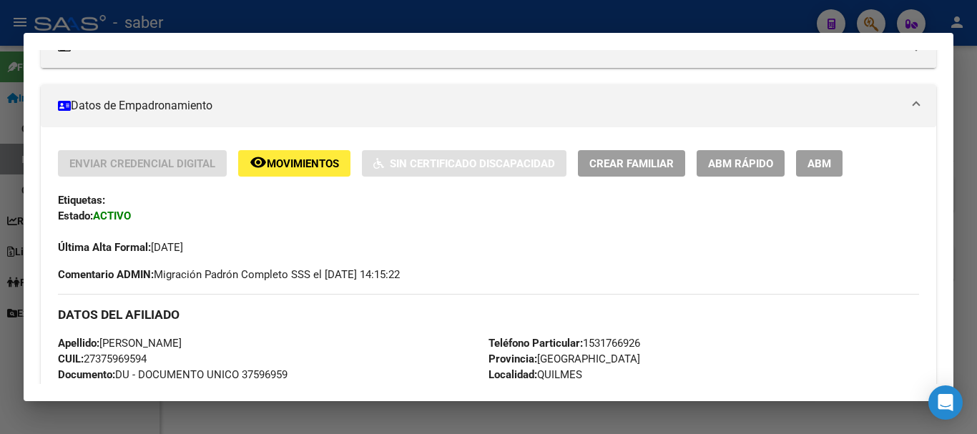
click at [72, 19] on div at bounding box center [488, 217] width 977 height 434
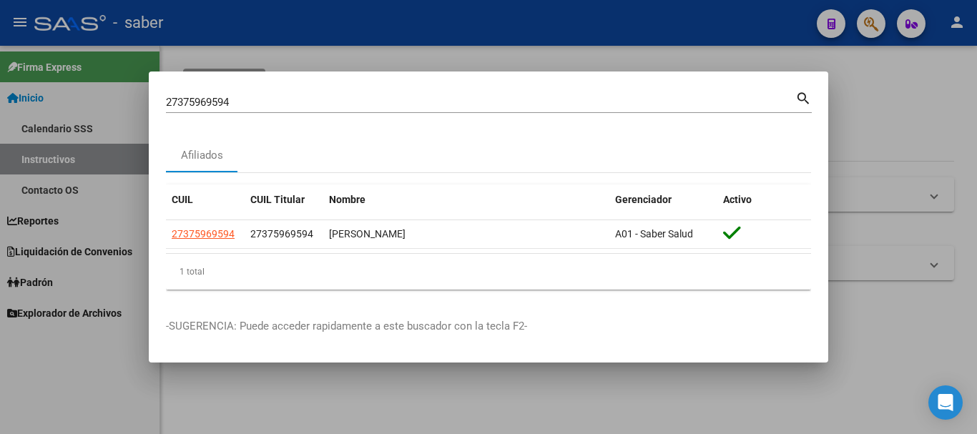
click at [72, 19] on div at bounding box center [488, 217] width 977 height 434
